Goal: Navigation & Orientation: Find specific page/section

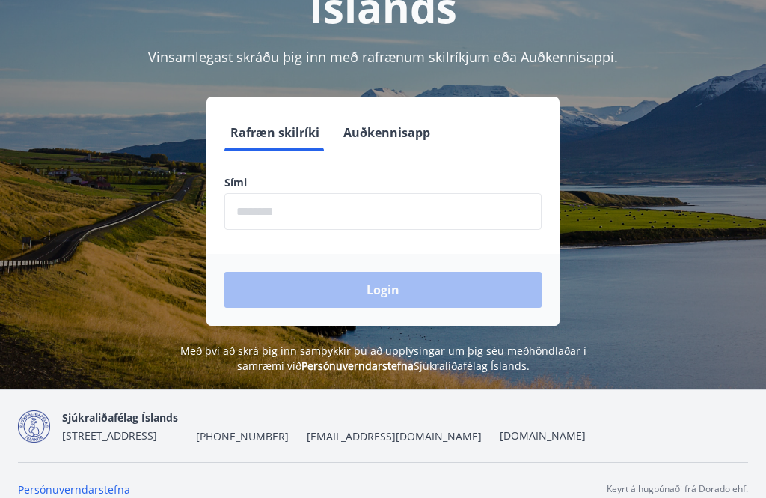
scroll to position [186, 0]
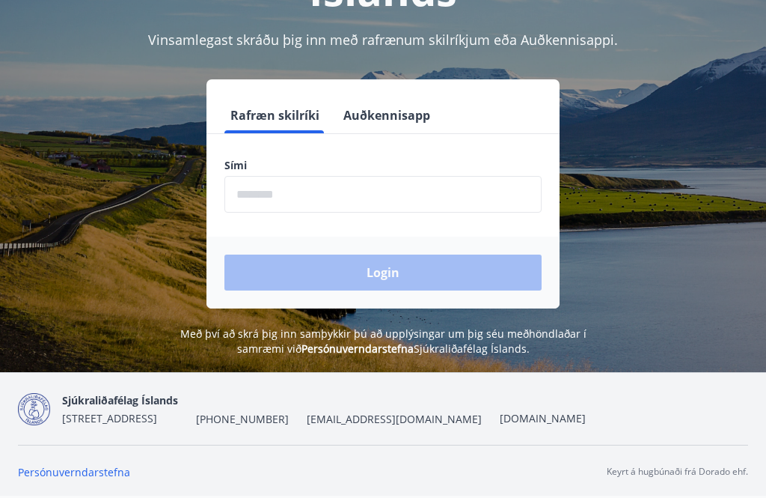
click at [254, 189] on input "phone" at bounding box center [383, 194] width 317 height 37
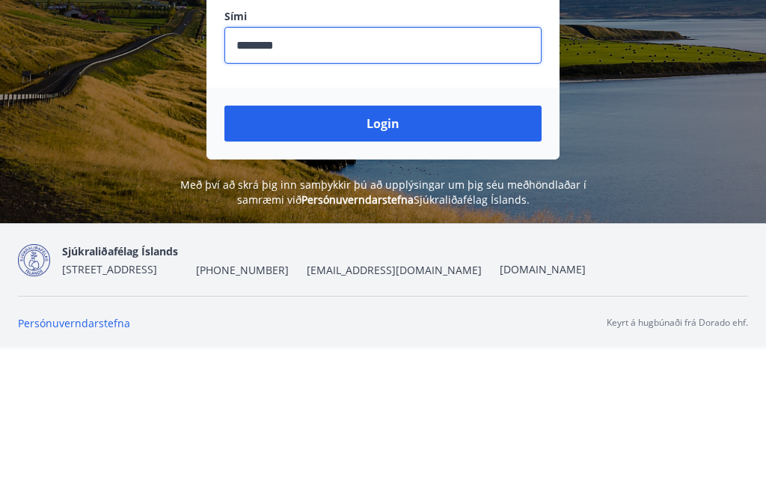
type input "********"
click at [381, 254] on button "Login" at bounding box center [383, 272] width 317 height 36
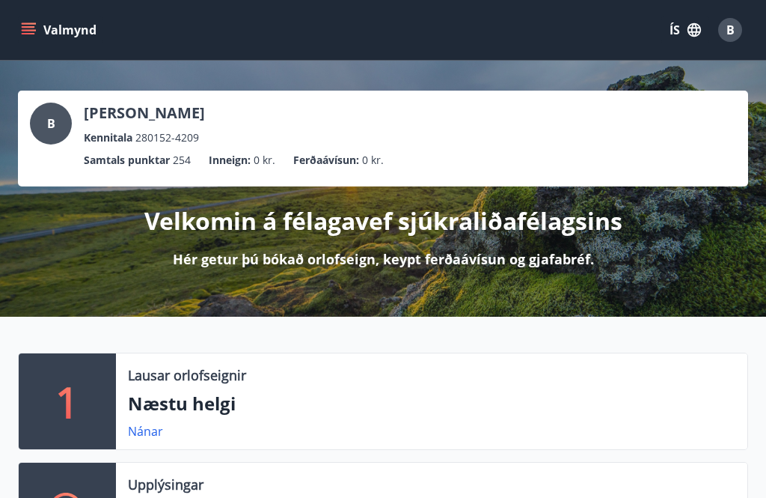
click at [34, 28] on icon "menu" at bounding box center [28, 29] width 15 height 15
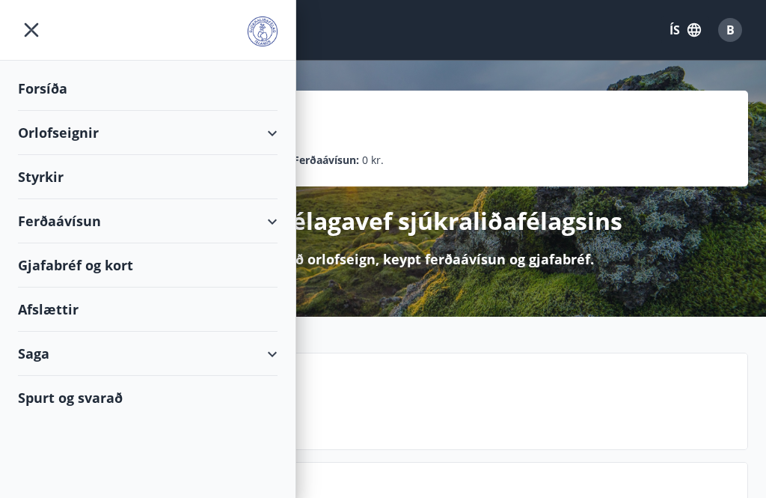
click at [59, 405] on div "Spurt og svarað" at bounding box center [148, 397] width 260 height 43
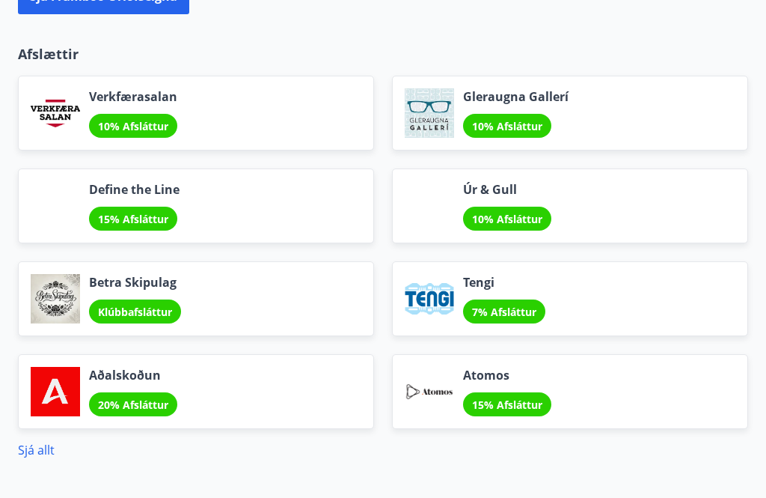
scroll to position [1792, 0]
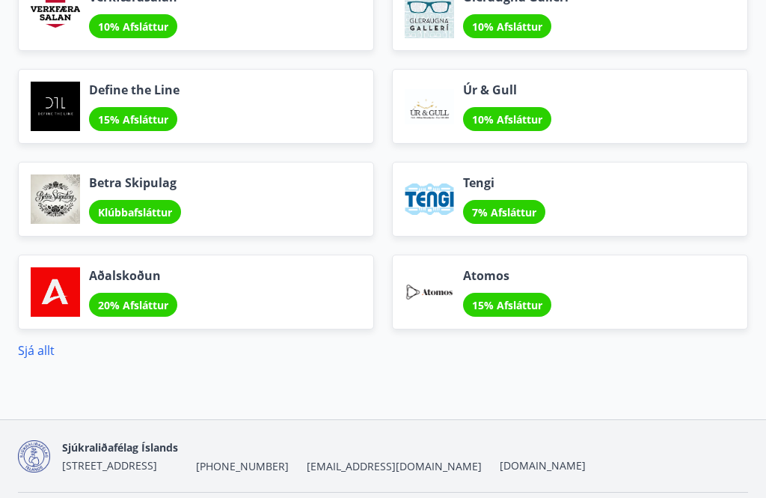
click at [48, 354] on link "Sjá allt" at bounding box center [36, 350] width 37 height 16
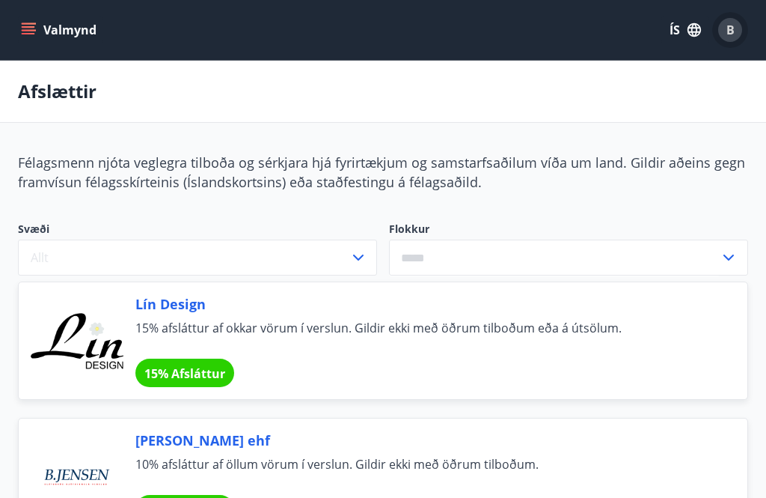
click at [736, 32] on div "B" at bounding box center [730, 30] width 24 height 24
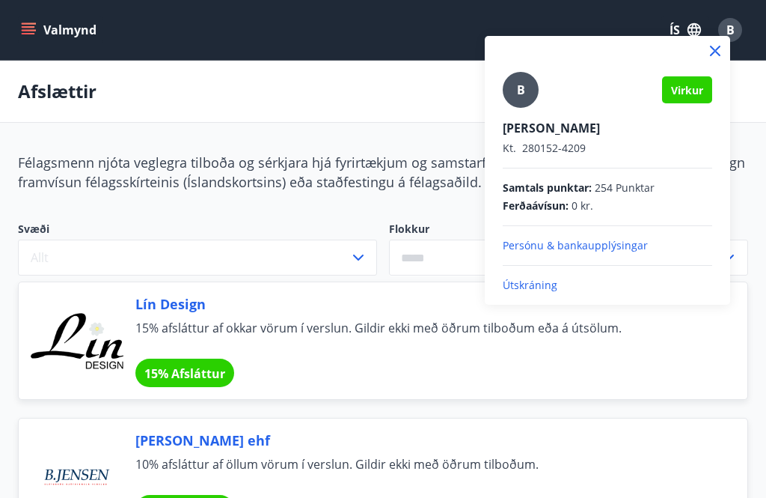
click at [534, 284] on p "Útskráning" at bounding box center [608, 285] width 210 height 15
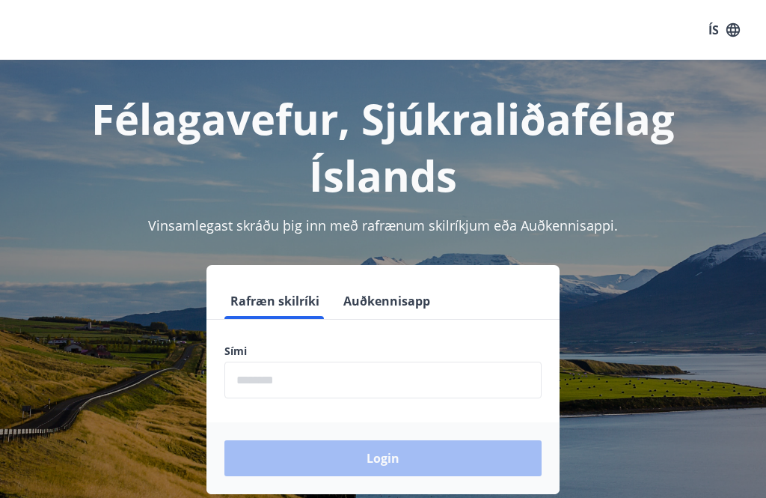
click at [270, 380] on input "phone" at bounding box center [383, 379] width 317 height 37
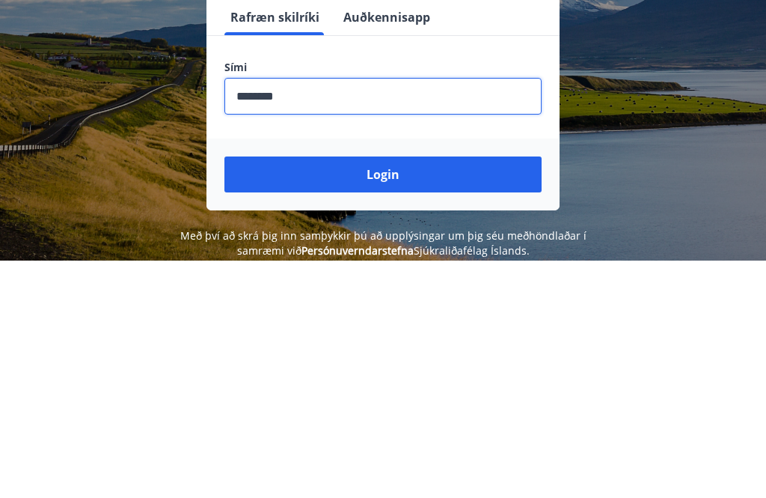
scroll to position [68, 0]
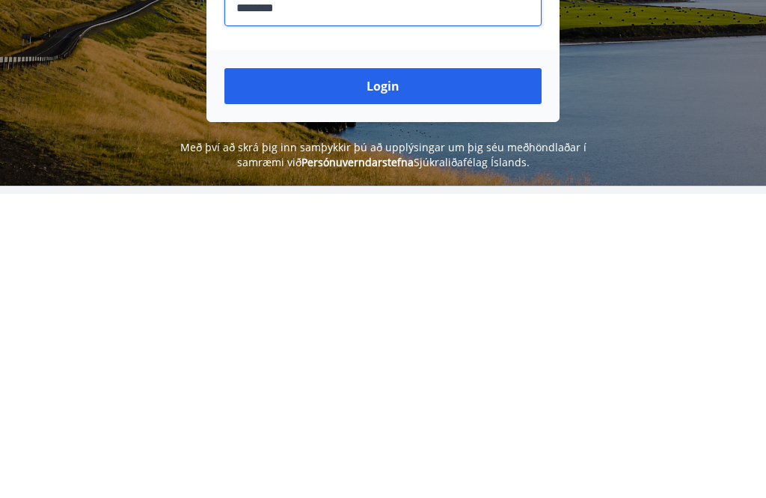
type input "********"
click at [377, 372] on button "Login" at bounding box center [383, 390] width 317 height 36
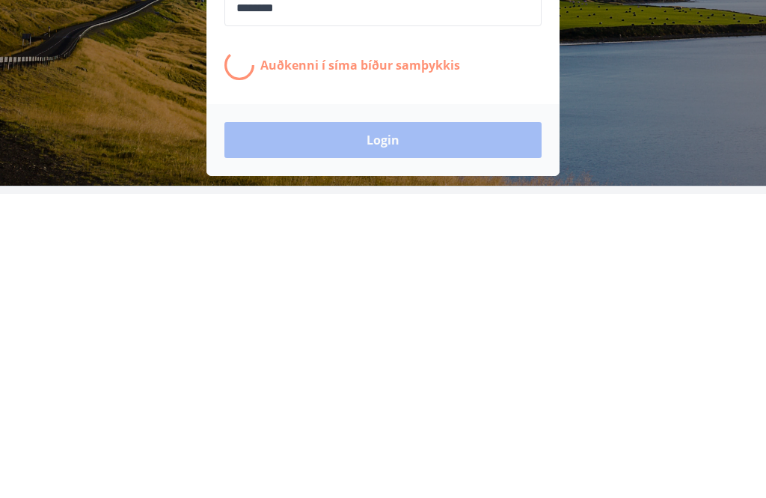
scroll to position [234, 0]
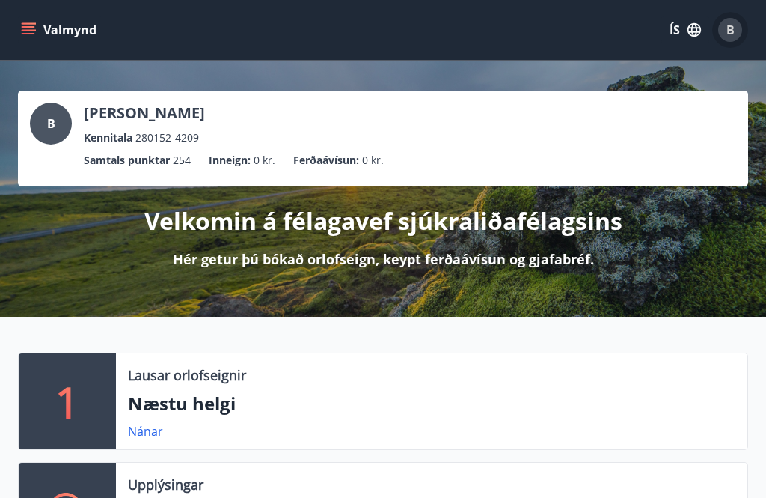
click at [733, 31] on span "B" at bounding box center [731, 30] width 8 height 16
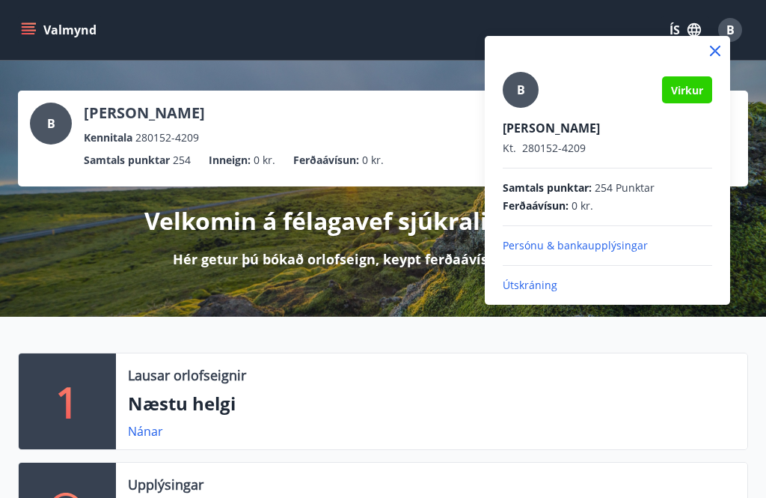
click at [525, 285] on p "Útskráning" at bounding box center [608, 285] width 210 height 15
